Goal: Task Accomplishment & Management: Manage account settings

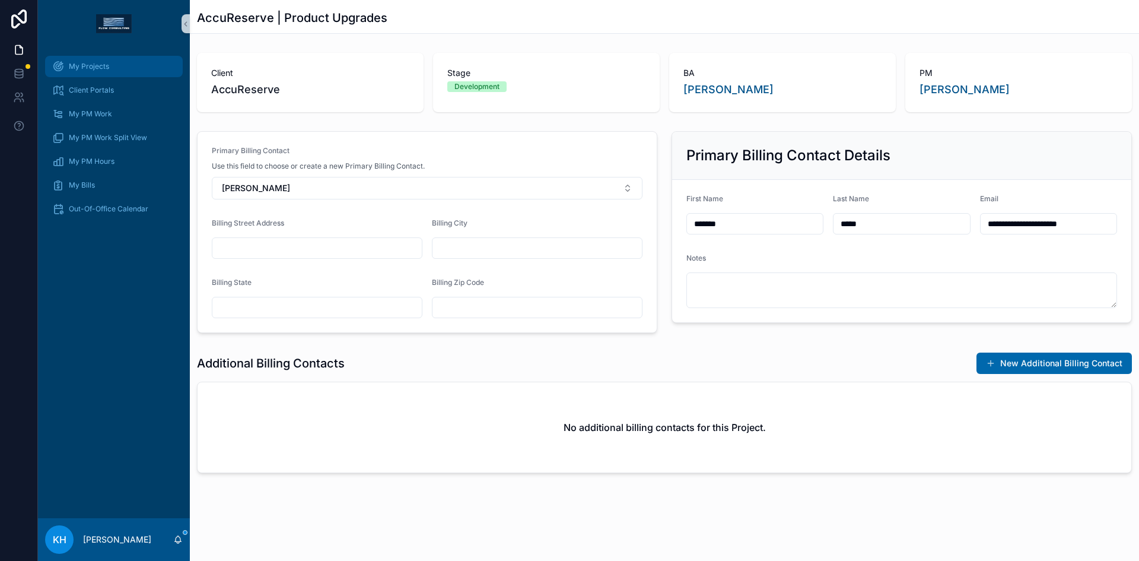
click at [82, 74] on div "My Projects" at bounding box center [113, 66] width 123 height 19
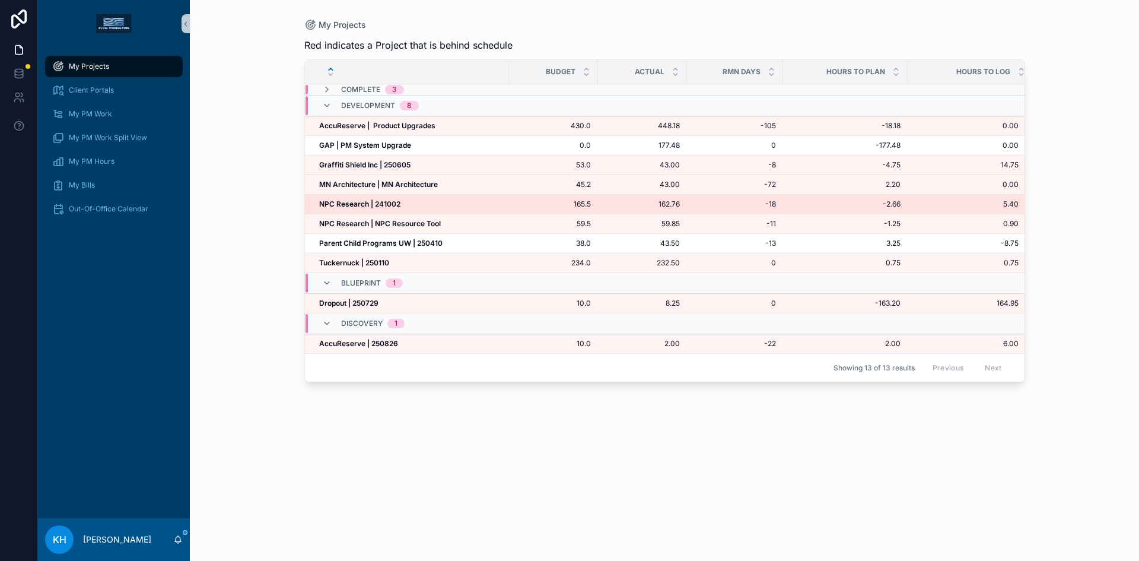
click at [348, 202] on strong "NPC Research | 241002" at bounding box center [359, 203] width 81 height 9
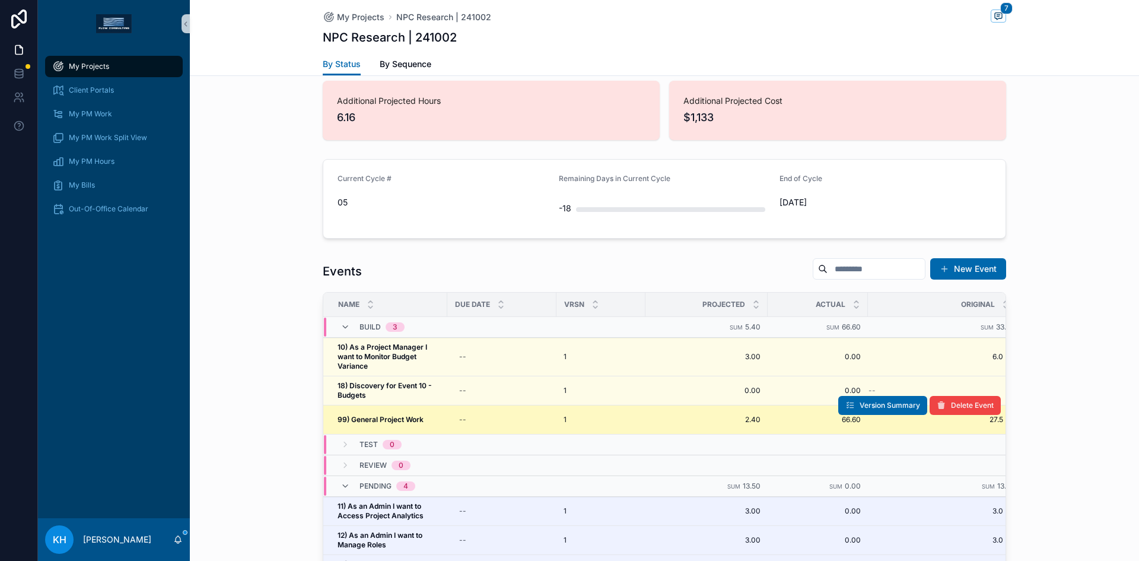
click at [382, 418] on strong "99) General Project Work" at bounding box center [381, 419] width 86 height 9
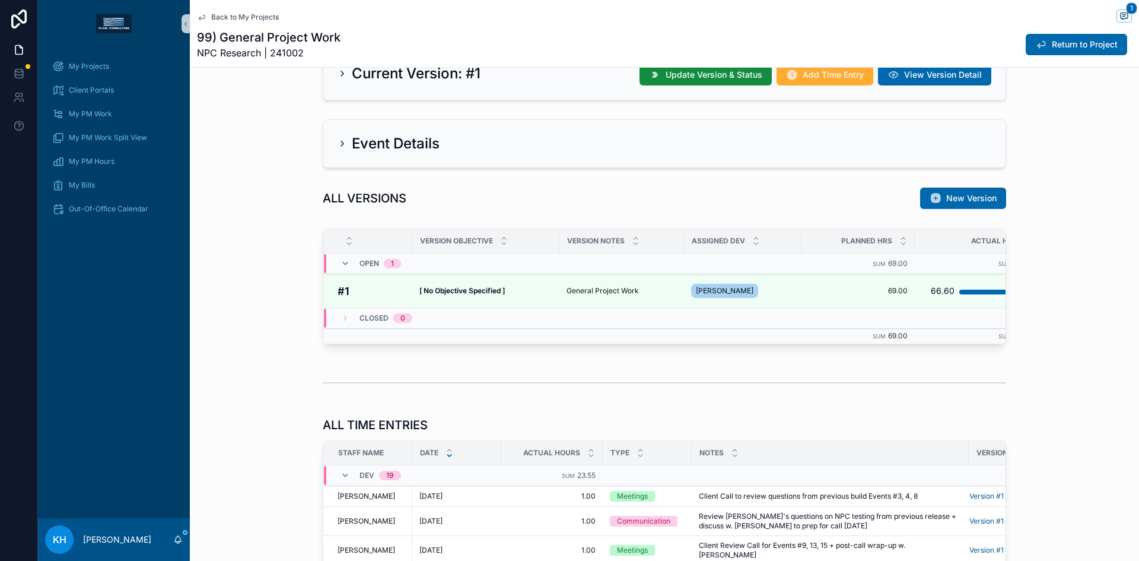
scroll to position [315, 0]
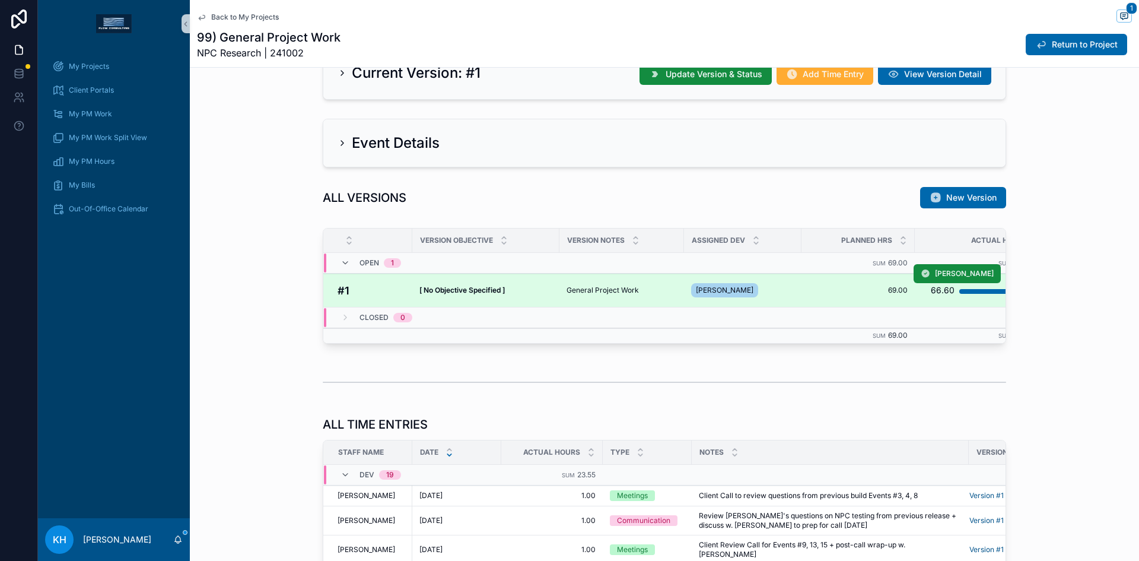
click at [589, 287] on span "General Project Work" at bounding box center [603, 289] width 72 height 9
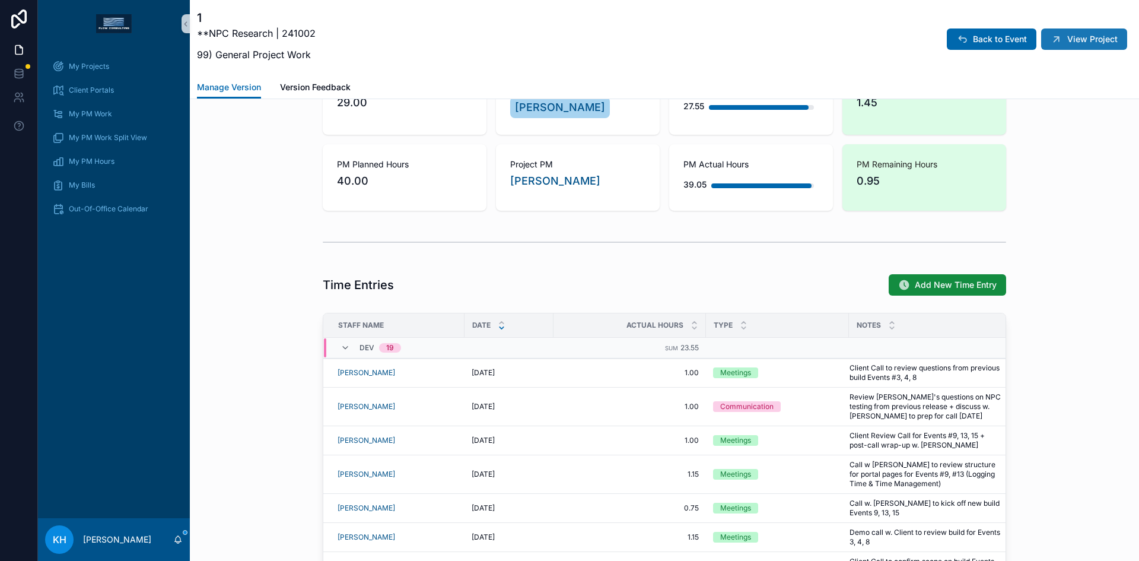
click at [1057, 43] on button "View Project" at bounding box center [1084, 38] width 86 height 21
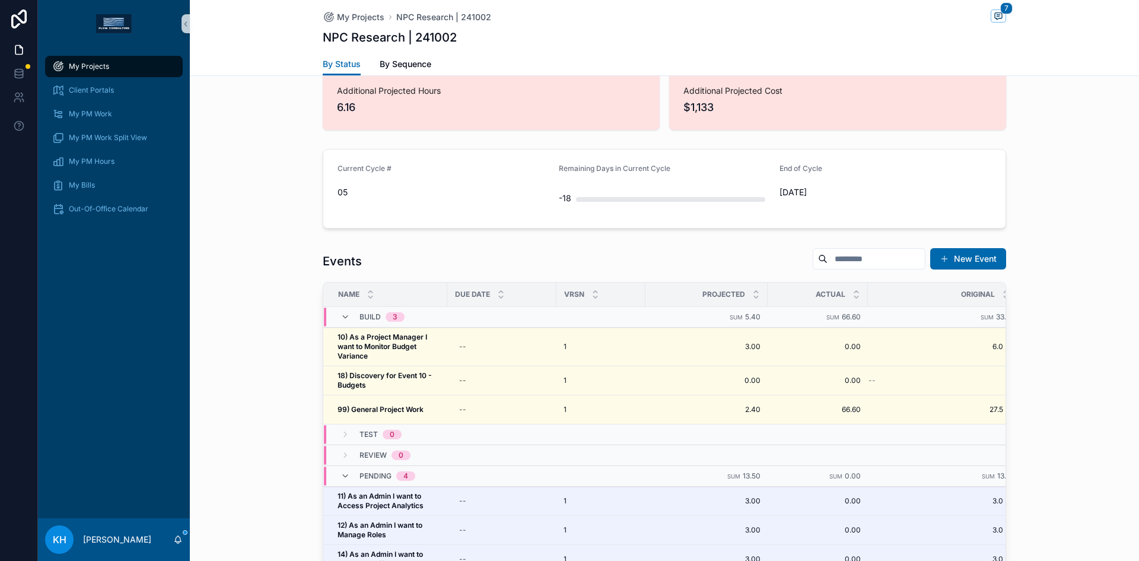
scroll to position [360, 0]
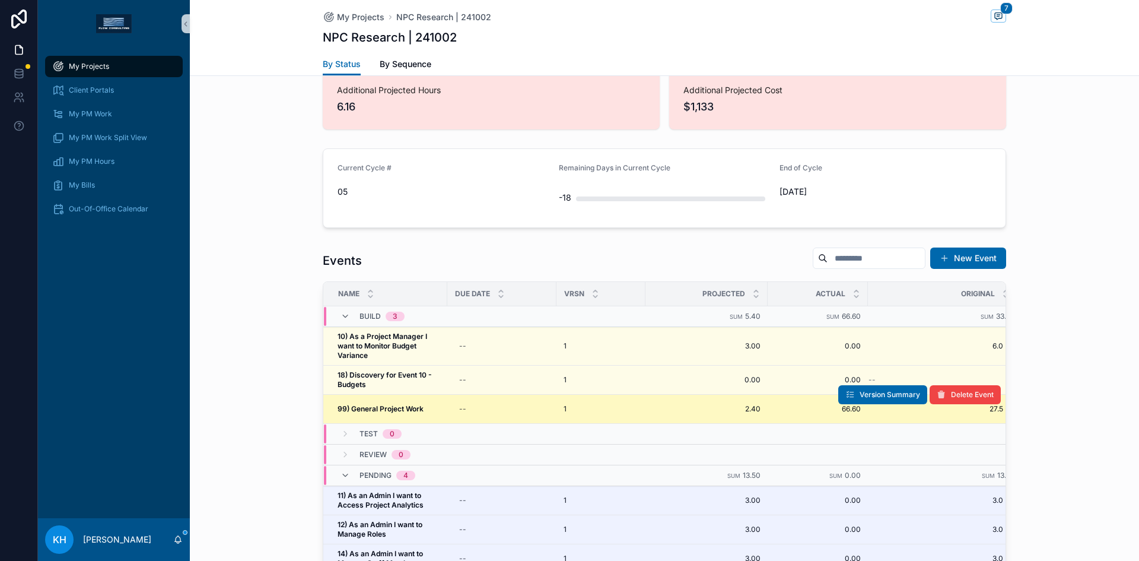
click at [401, 408] on strong "99) General Project Work" at bounding box center [381, 408] width 86 height 9
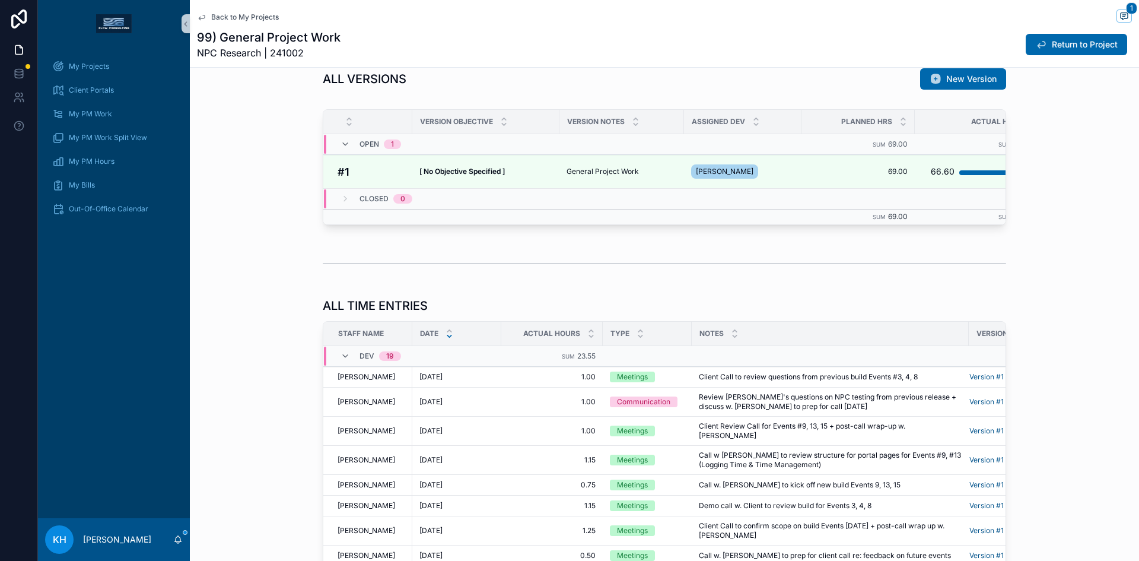
scroll to position [439, 0]
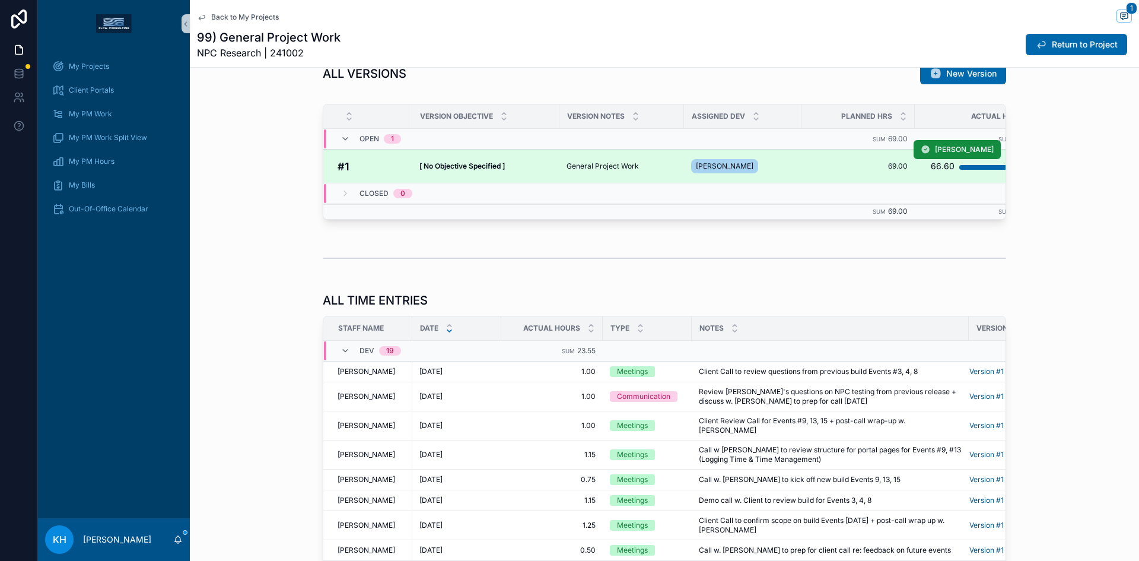
click at [585, 163] on span "General Project Work" at bounding box center [603, 165] width 72 height 9
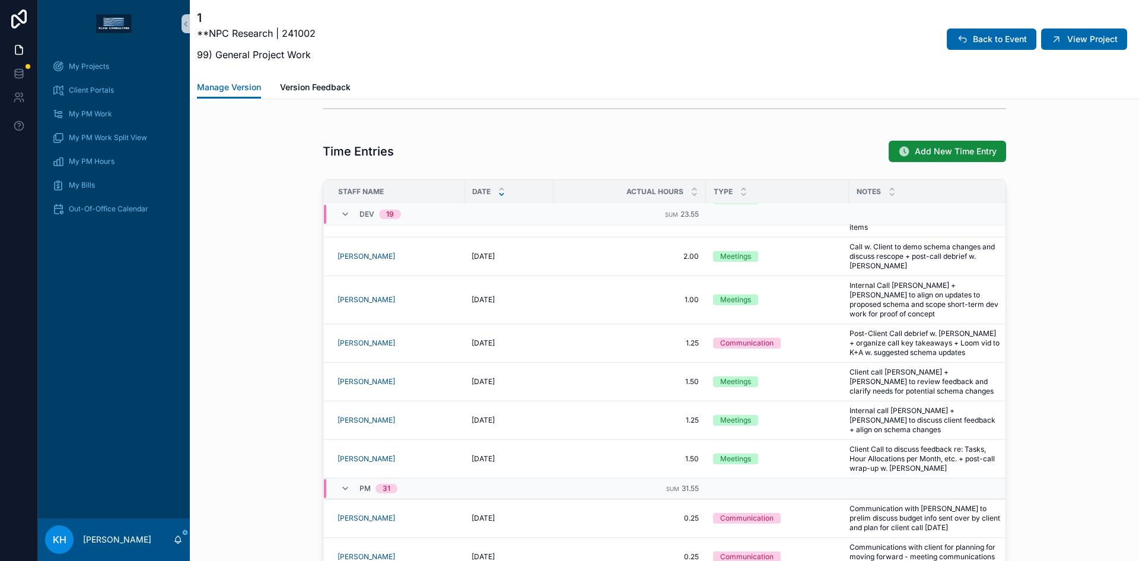
scroll to position [934, 0]
click at [938, 148] on span "Add New Time Entry" at bounding box center [956, 152] width 82 height 12
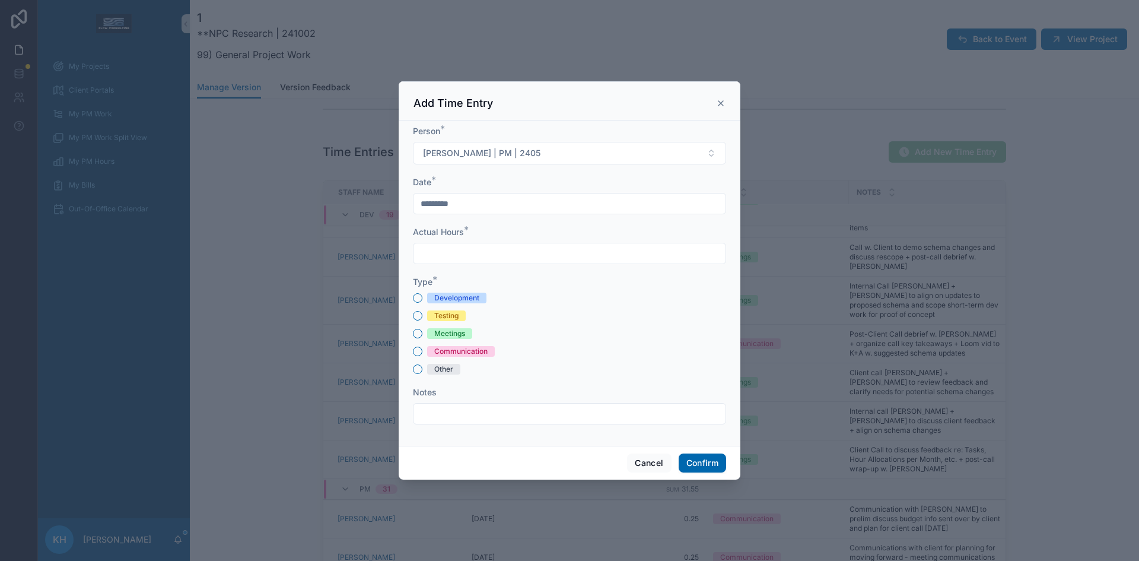
click at [527, 253] on input "text" at bounding box center [570, 253] width 312 height 17
type input "****"
click at [414, 334] on button "Meetings" at bounding box center [417, 333] width 9 height 9
click at [443, 200] on input "*********" at bounding box center [570, 203] width 312 height 17
click at [587, 382] on button "25" at bounding box center [590, 380] width 21 height 21
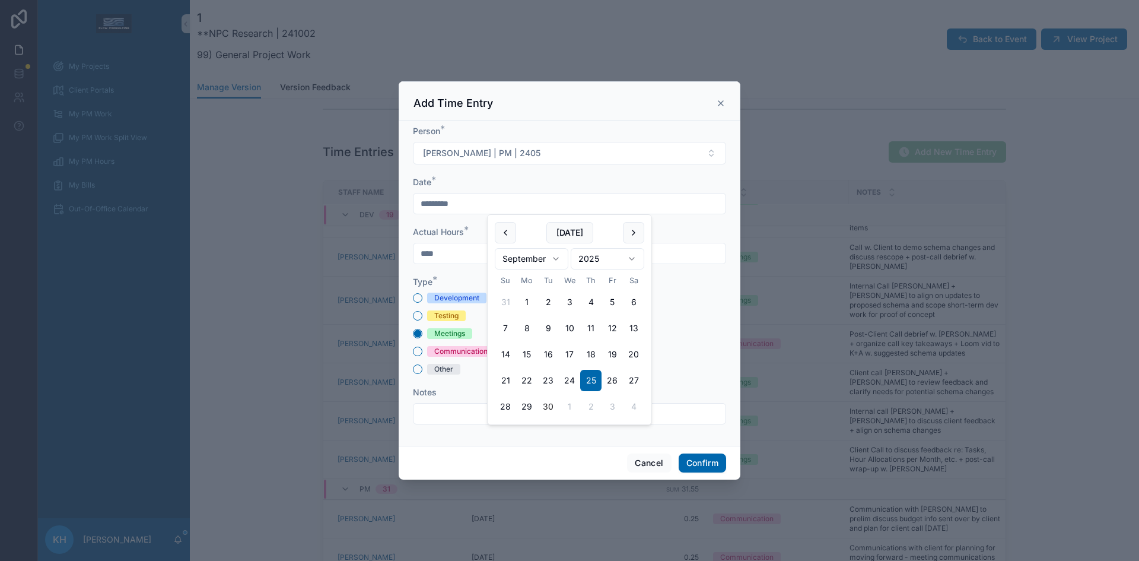
type input "*********"
click at [675, 394] on div "Notes" at bounding box center [569, 392] width 313 height 12
click at [439, 413] on input "text" at bounding box center [570, 413] width 312 height 17
type input "**********"
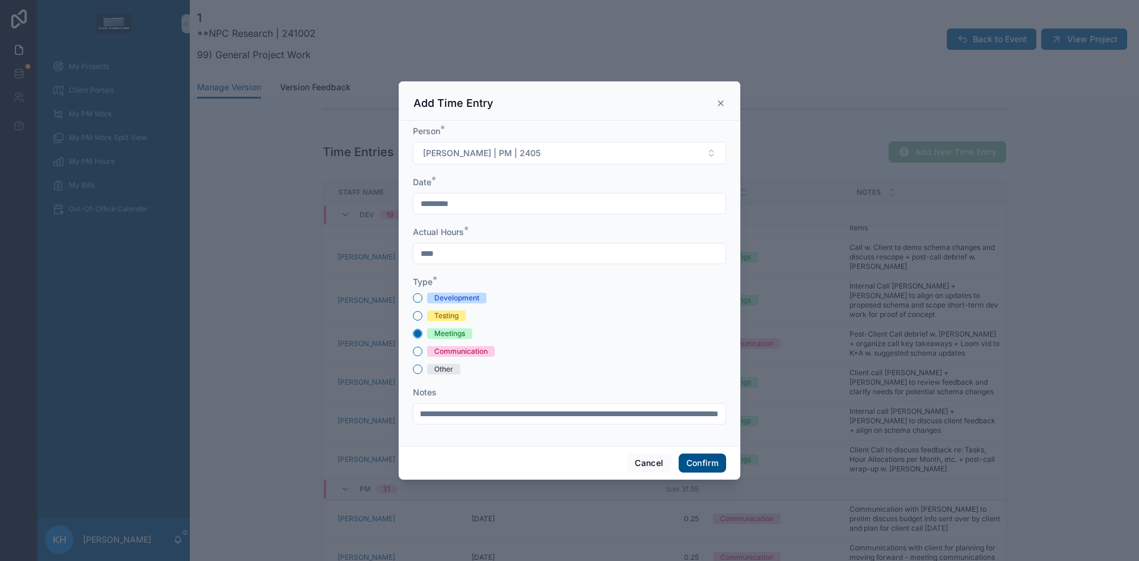
click at [697, 463] on button "Confirm" at bounding box center [702, 462] width 47 height 19
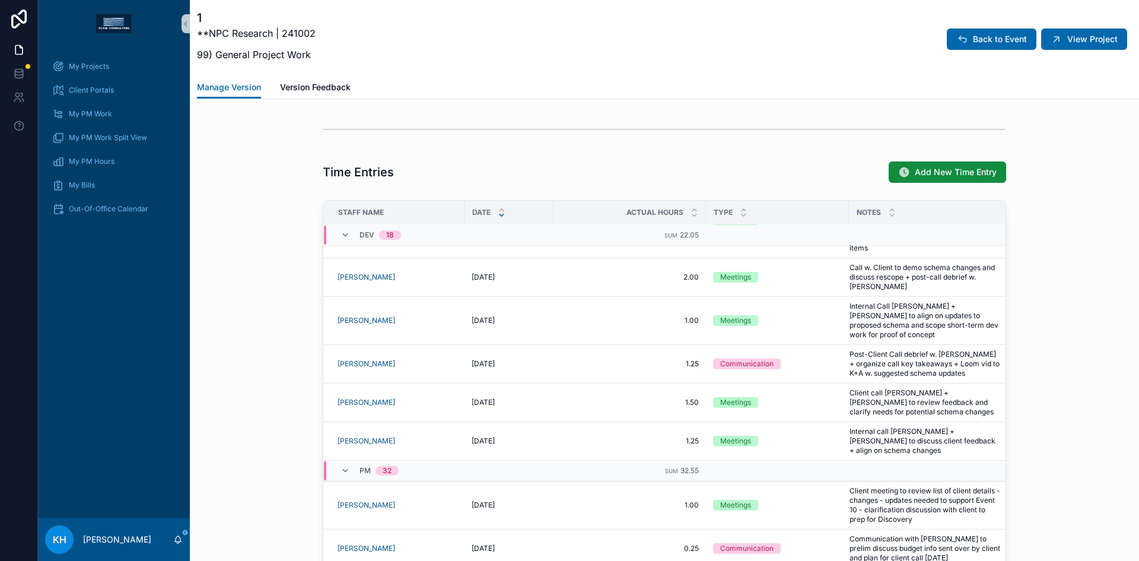
scroll to position [914, 0]
click at [1059, 37] on button "View Project" at bounding box center [1084, 38] width 86 height 21
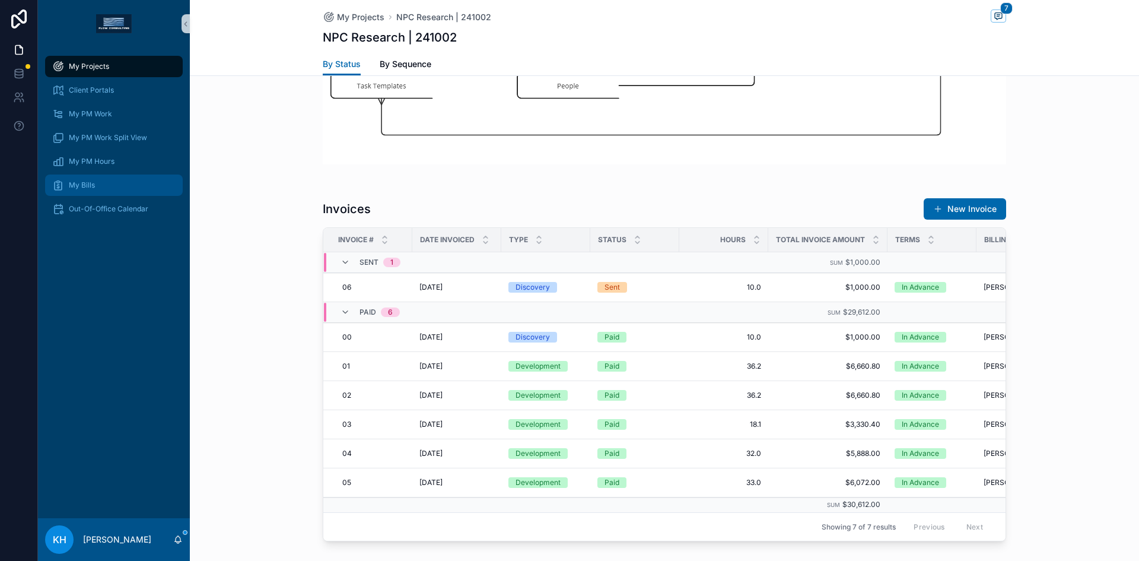
click at [77, 185] on span "My Bills" at bounding box center [82, 184] width 26 height 9
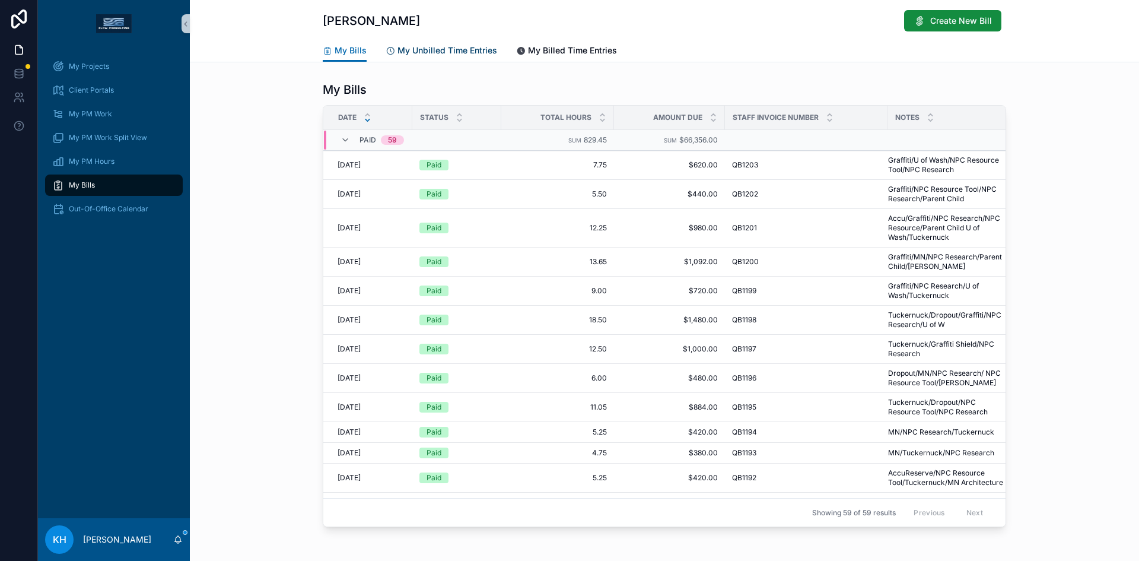
click at [407, 52] on span "My Unbilled Time Entries" at bounding box center [448, 51] width 100 height 12
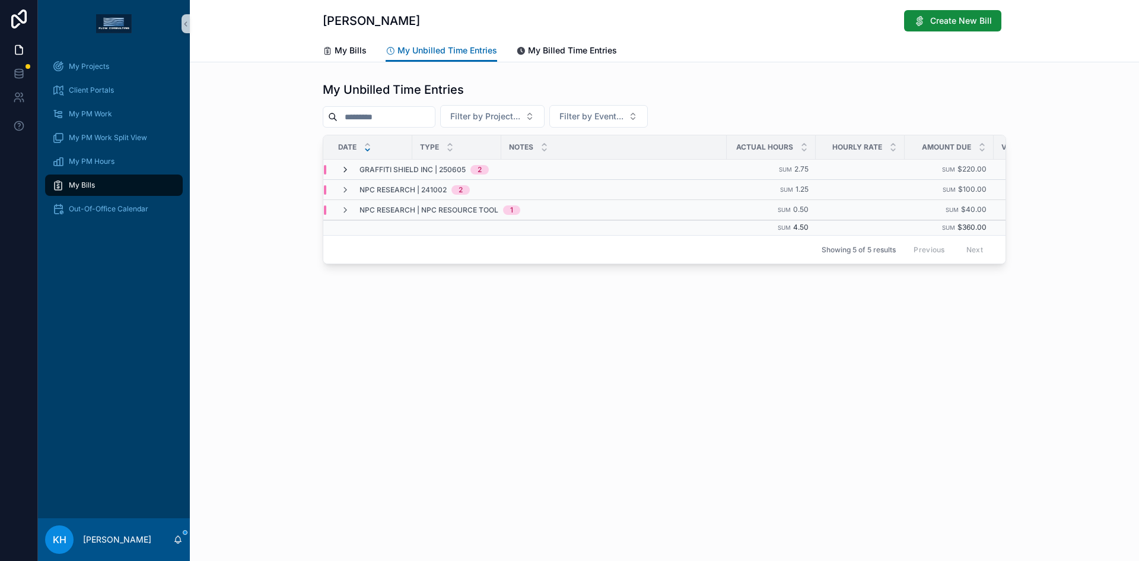
click at [344, 169] on icon "scrollable content" at bounding box center [345, 169] width 9 height 9
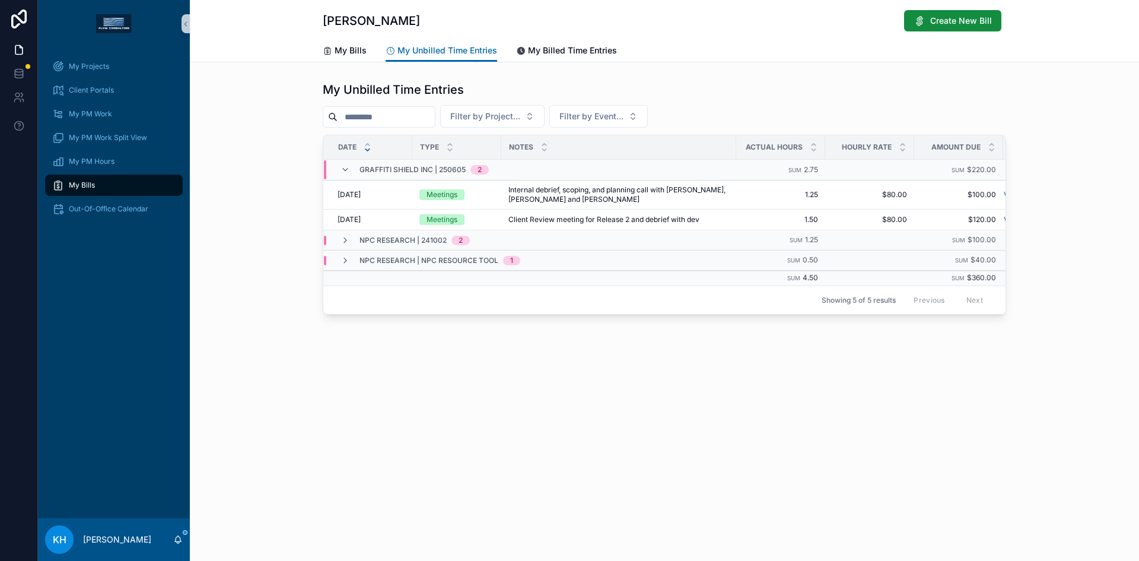
click at [344, 169] on icon "scrollable content" at bounding box center [345, 169] width 9 height 9
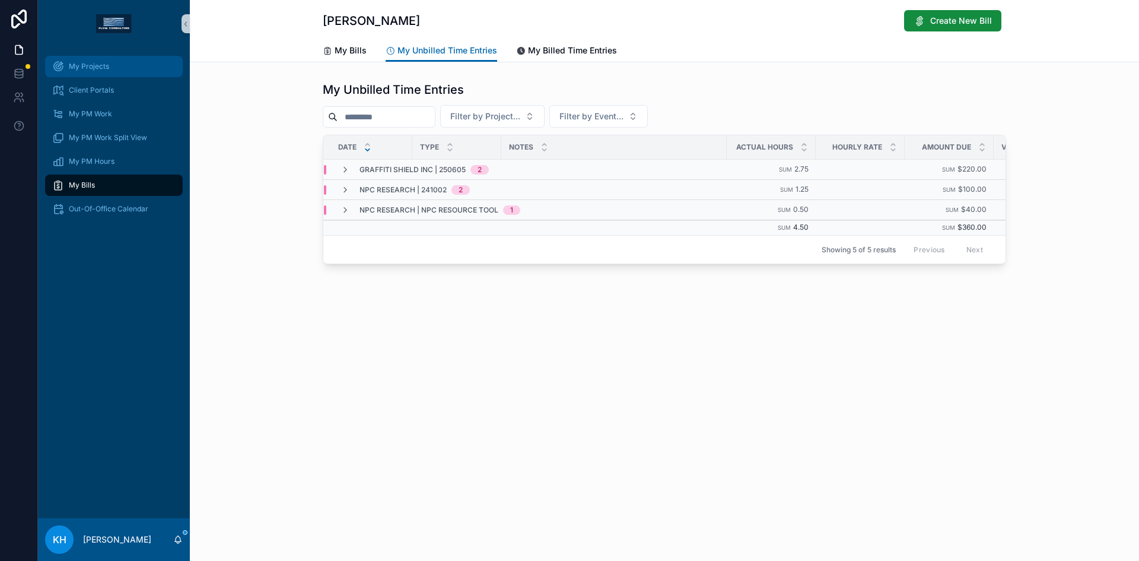
click at [77, 73] on div "My Projects" at bounding box center [113, 66] width 123 height 19
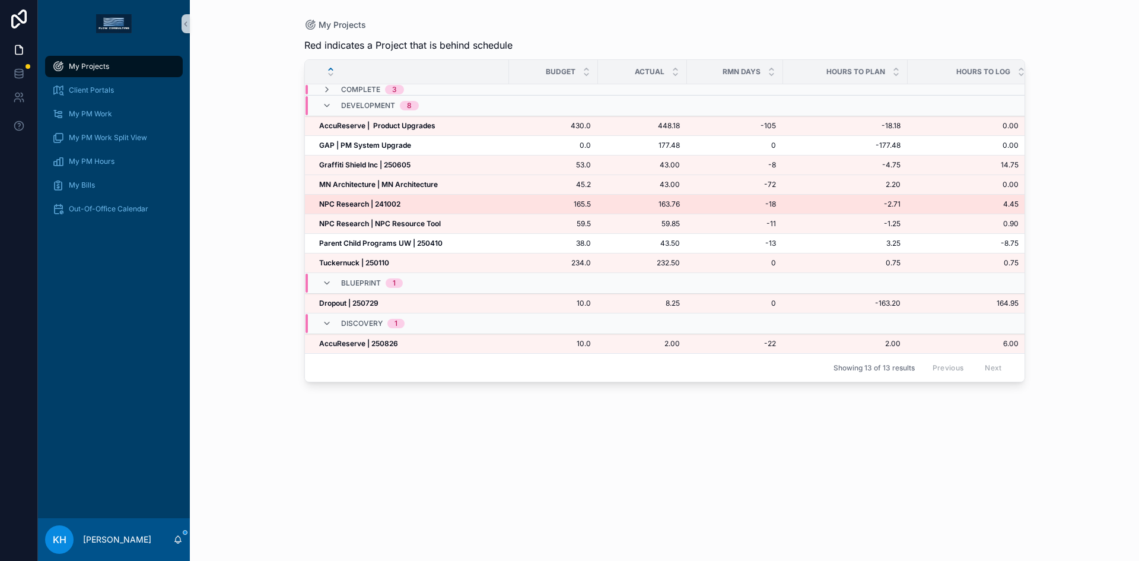
click at [352, 208] on strong "NPC Research | 241002" at bounding box center [359, 203] width 81 height 9
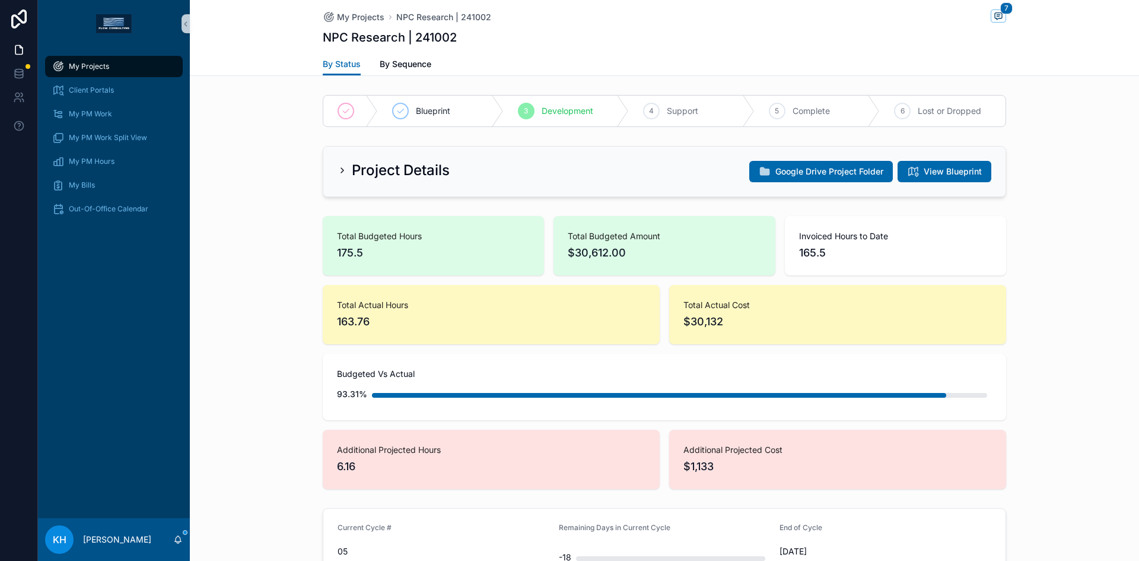
click at [340, 170] on icon "scrollable content" at bounding box center [342, 170] width 9 height 9
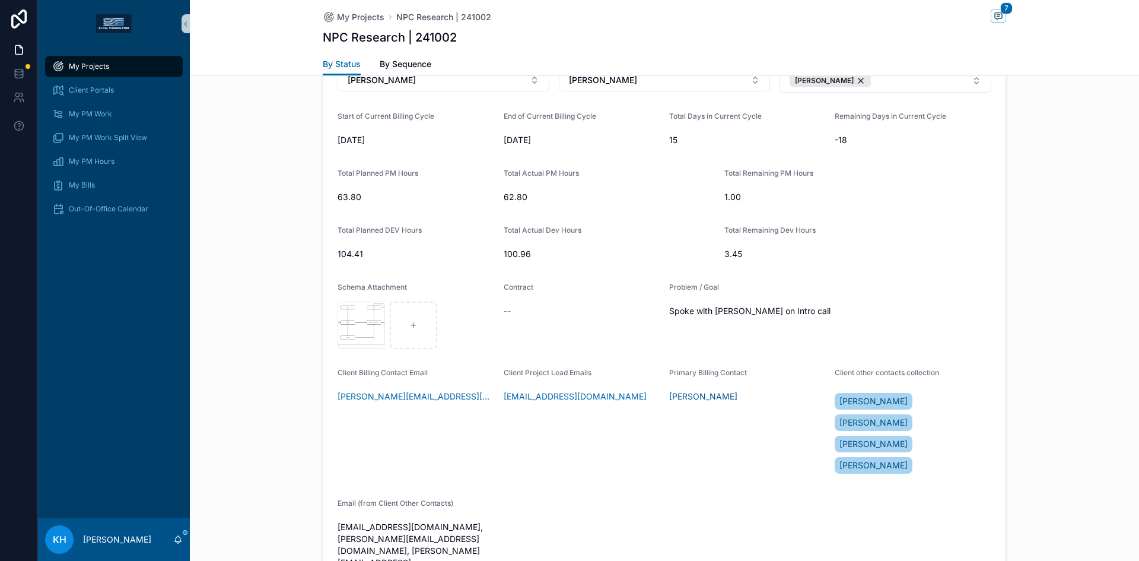
scroll to position [278, 0]
